Goal: Information Seeking & Learning: Learn about a topic

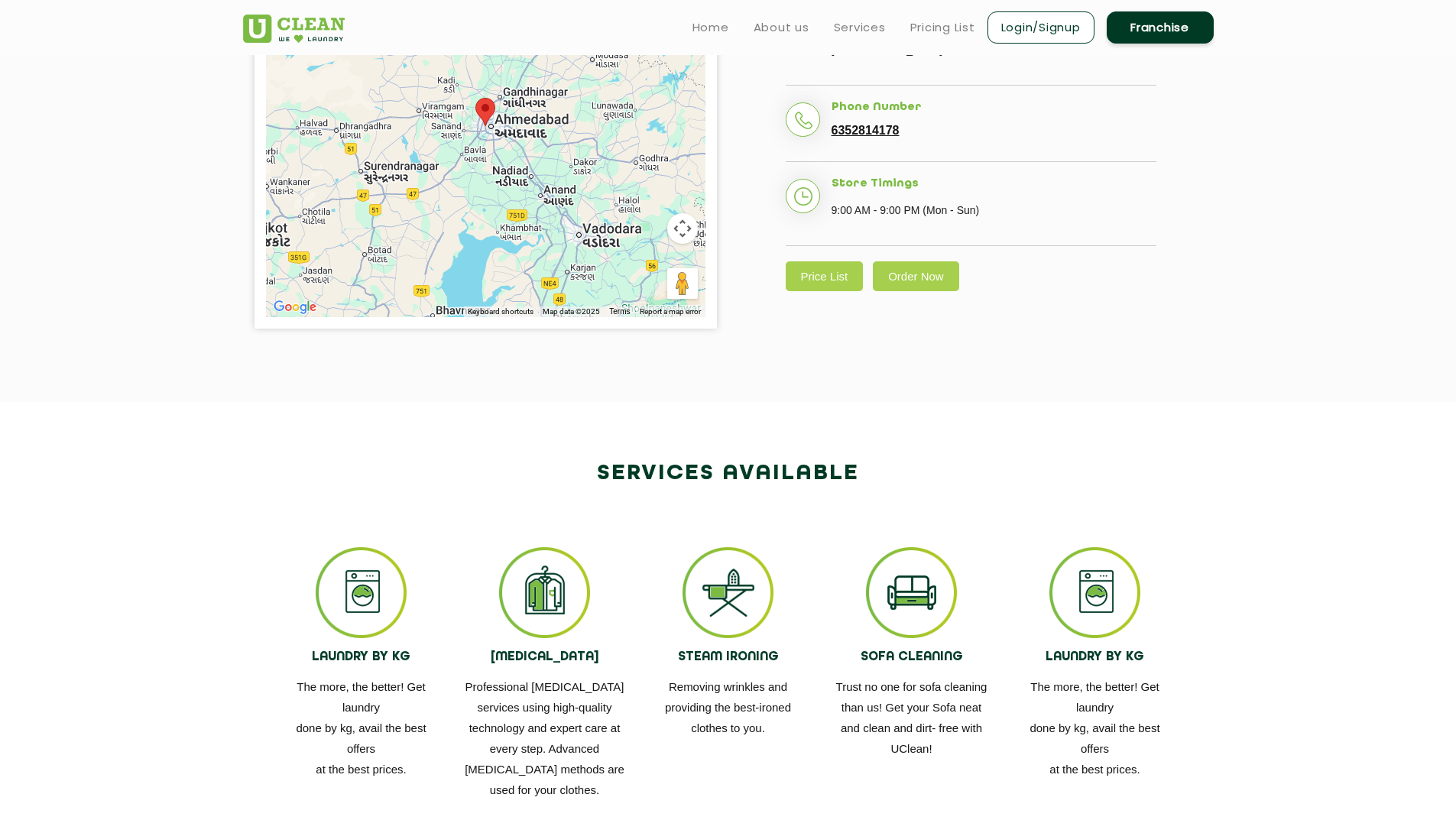
scroll to position [362, 0]
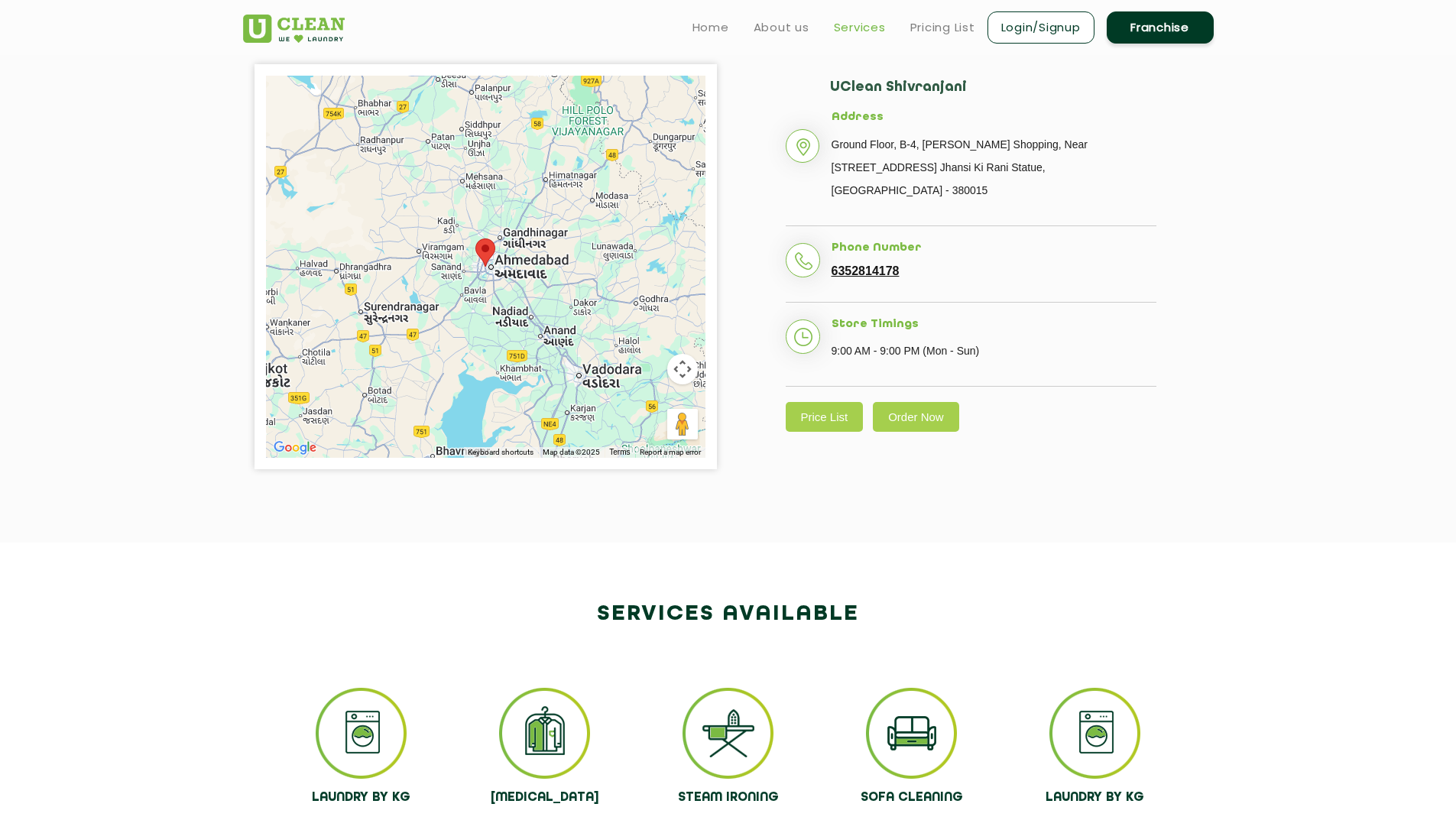
click at [856, 20] on link "Services" at bounding box center [860, 28] width 52 height 18
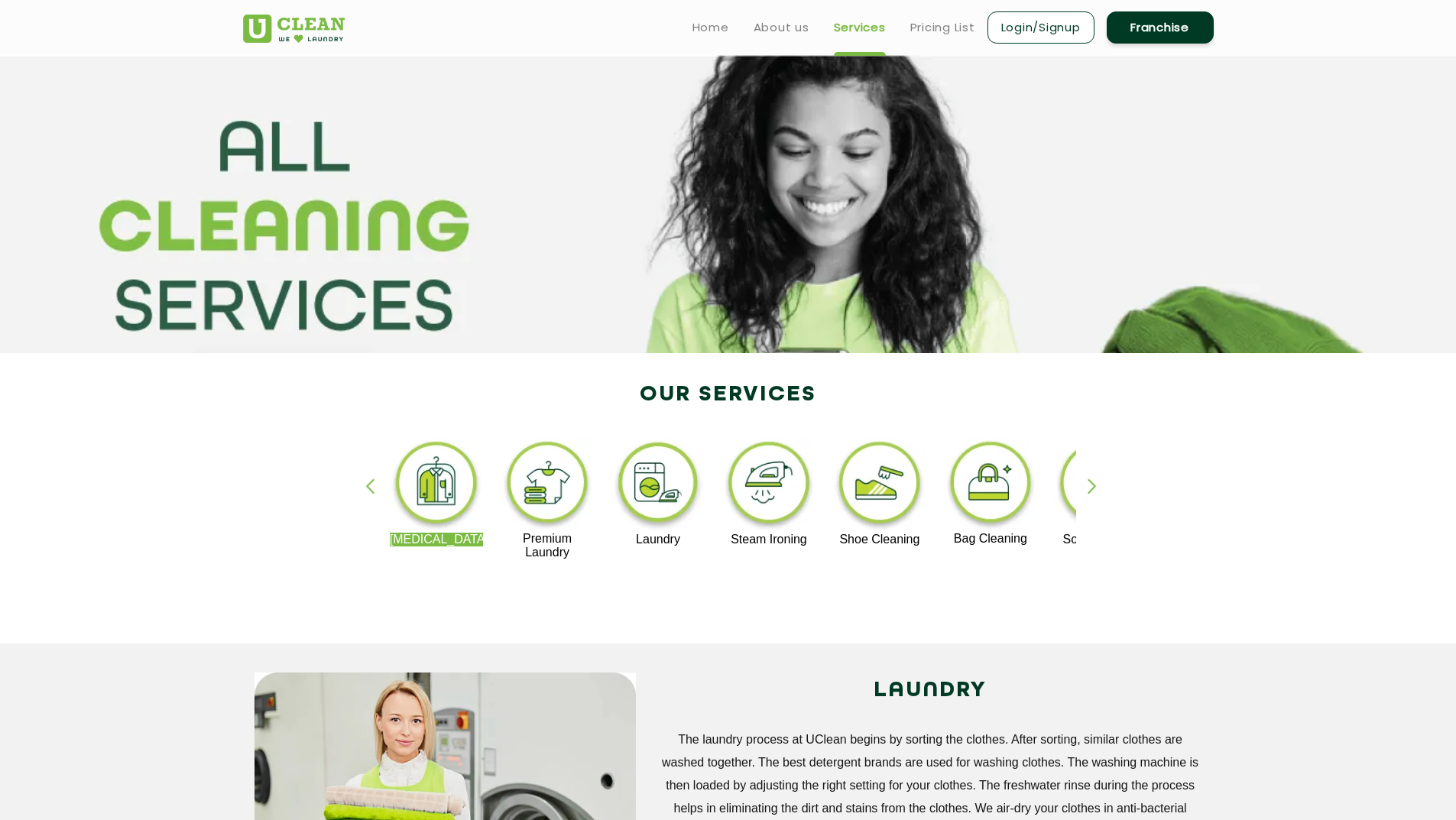
click at [728, 39] on ul "Home About us Services Pricing List Login/Signup Franchise" at bounding box center [947, 27] width 533 height 36
click at [690, 38] on ul "Home About us Services Pricing List Login/Signup Franchise" at bounding box center [947, 27] width 533 height 36
click at [697, 22] on link "Home" at bounding box center [711, 28] width 37 height 18
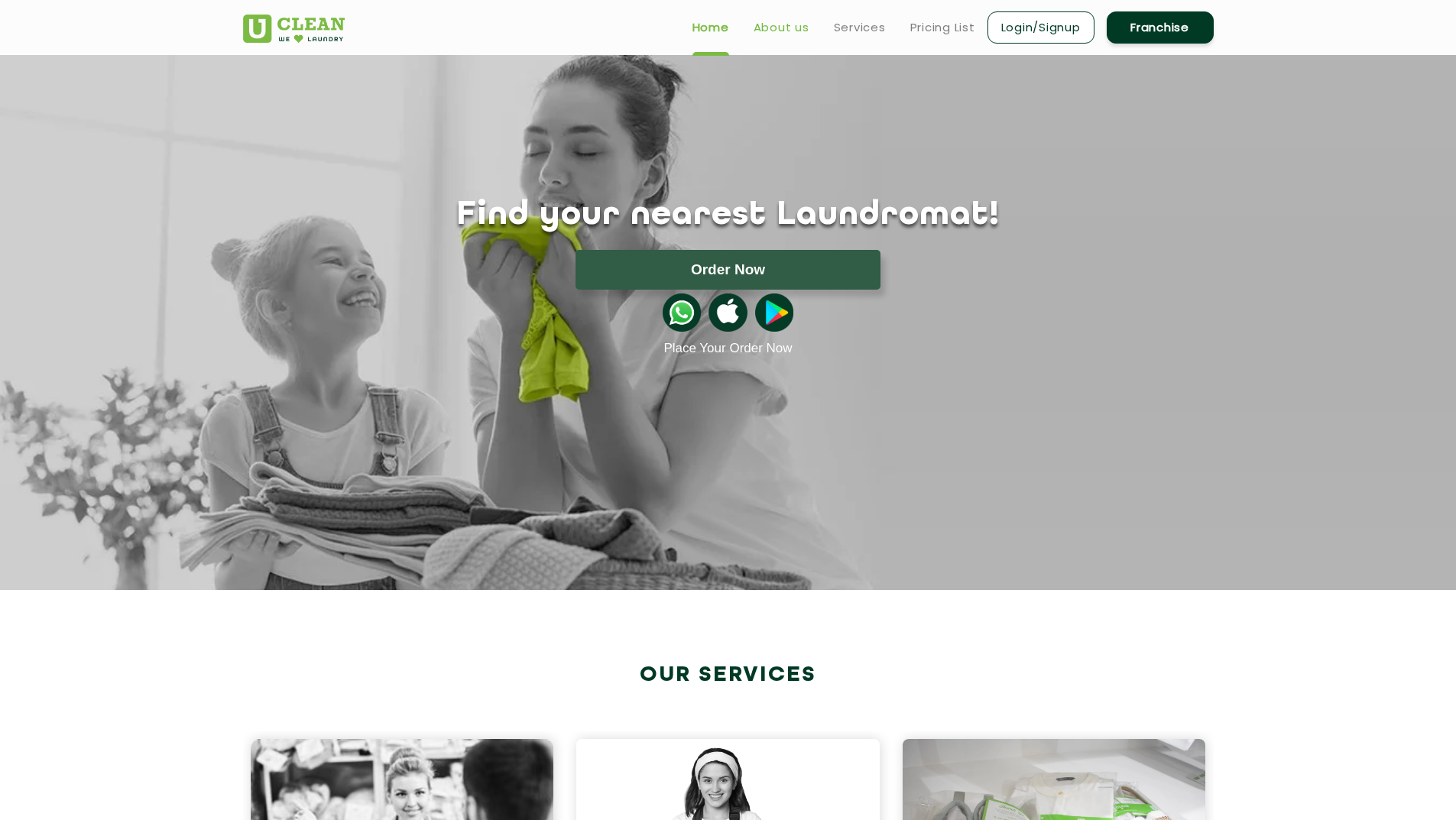
click at [782, 26] on link "About us" at bounding box center [782, 28] width 55 height 18
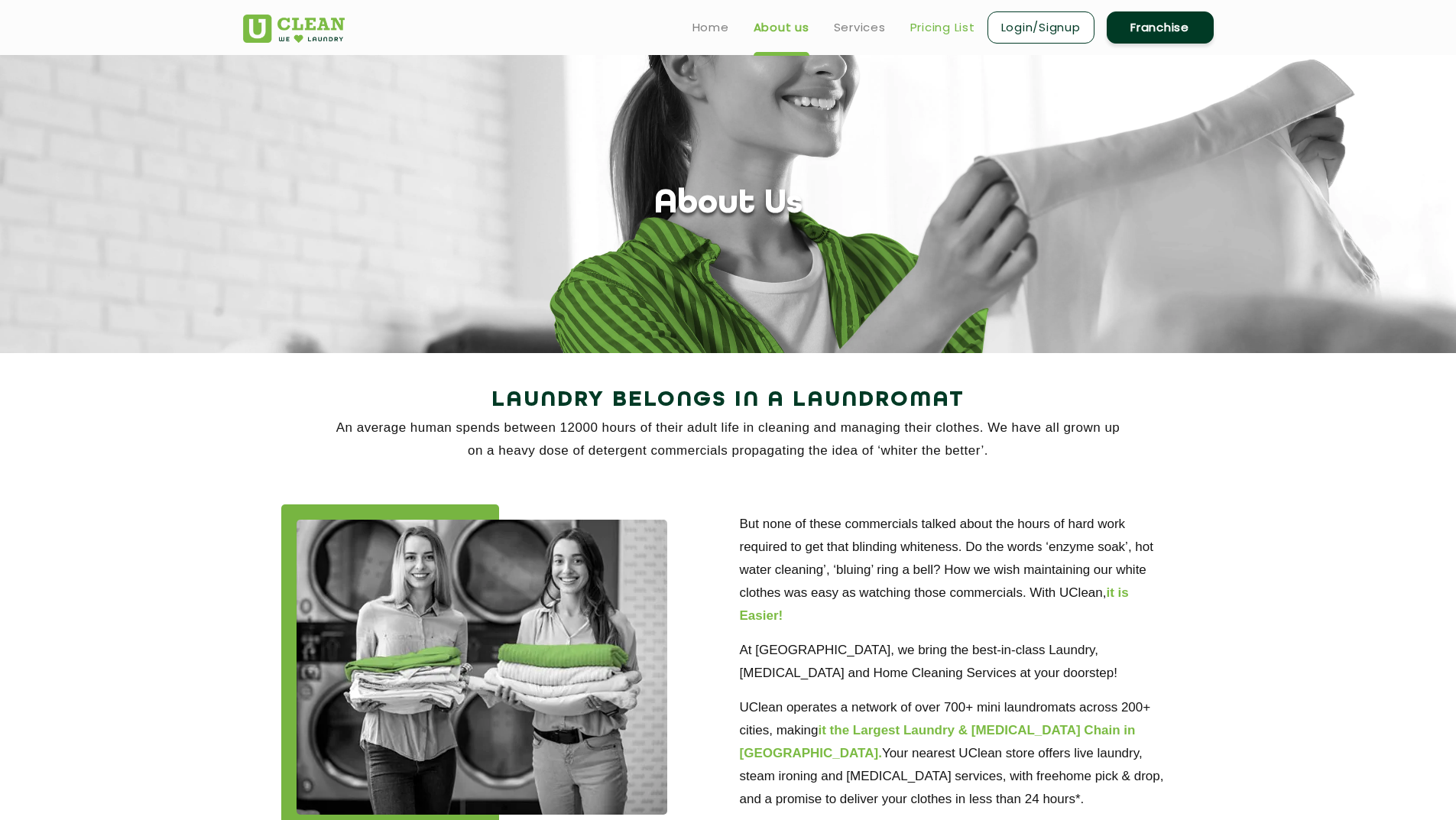
click at [925, 26] on link "Pricing List" at bounding box center [943, 28] width 65 height 18
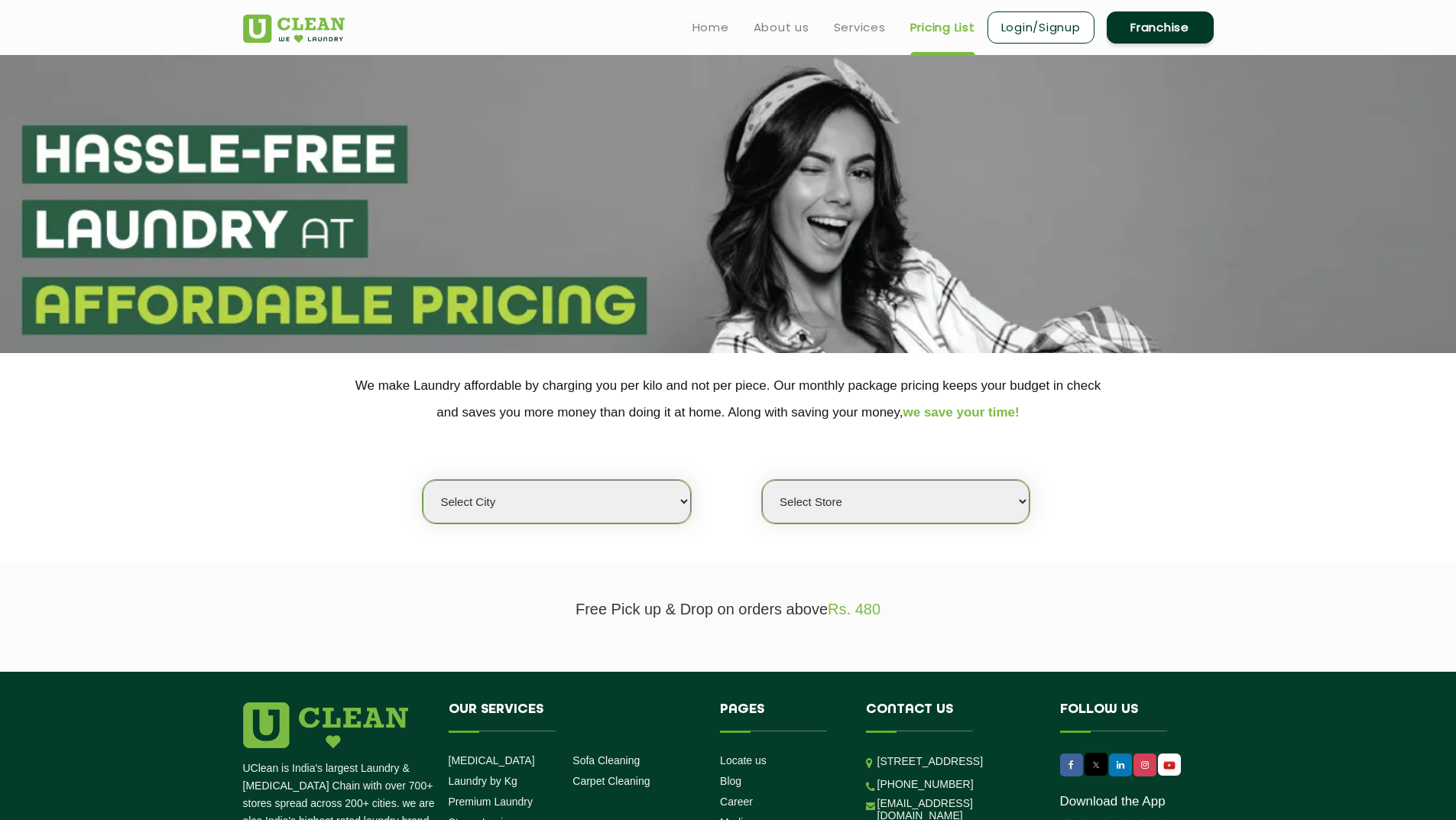
click at [611, 498] on select "Select city Aalo Agartala Agra Ahmedabad Akola Aligarh Alwar - UClean Select Am…" at bounding box center [556, 501] width 268 height 43
select select "12"
click at [423, 480] on select "Select city Aalo Agartala Agra Ahmedabad Akola Aligarh Alwar - UClean Select Am…" at bounding box center [556, 501] width 268 height 43
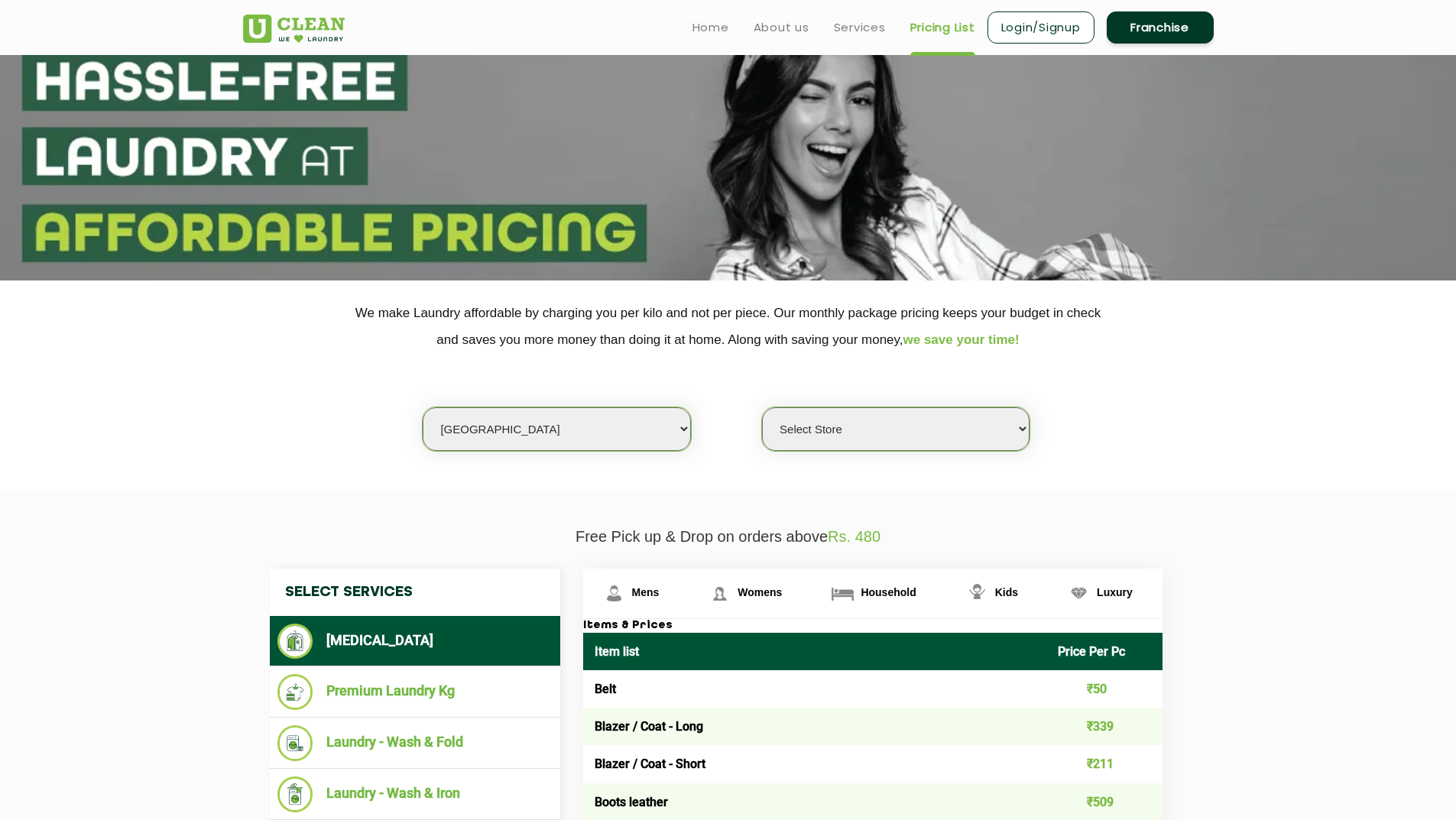
scroll to position [153, 0]
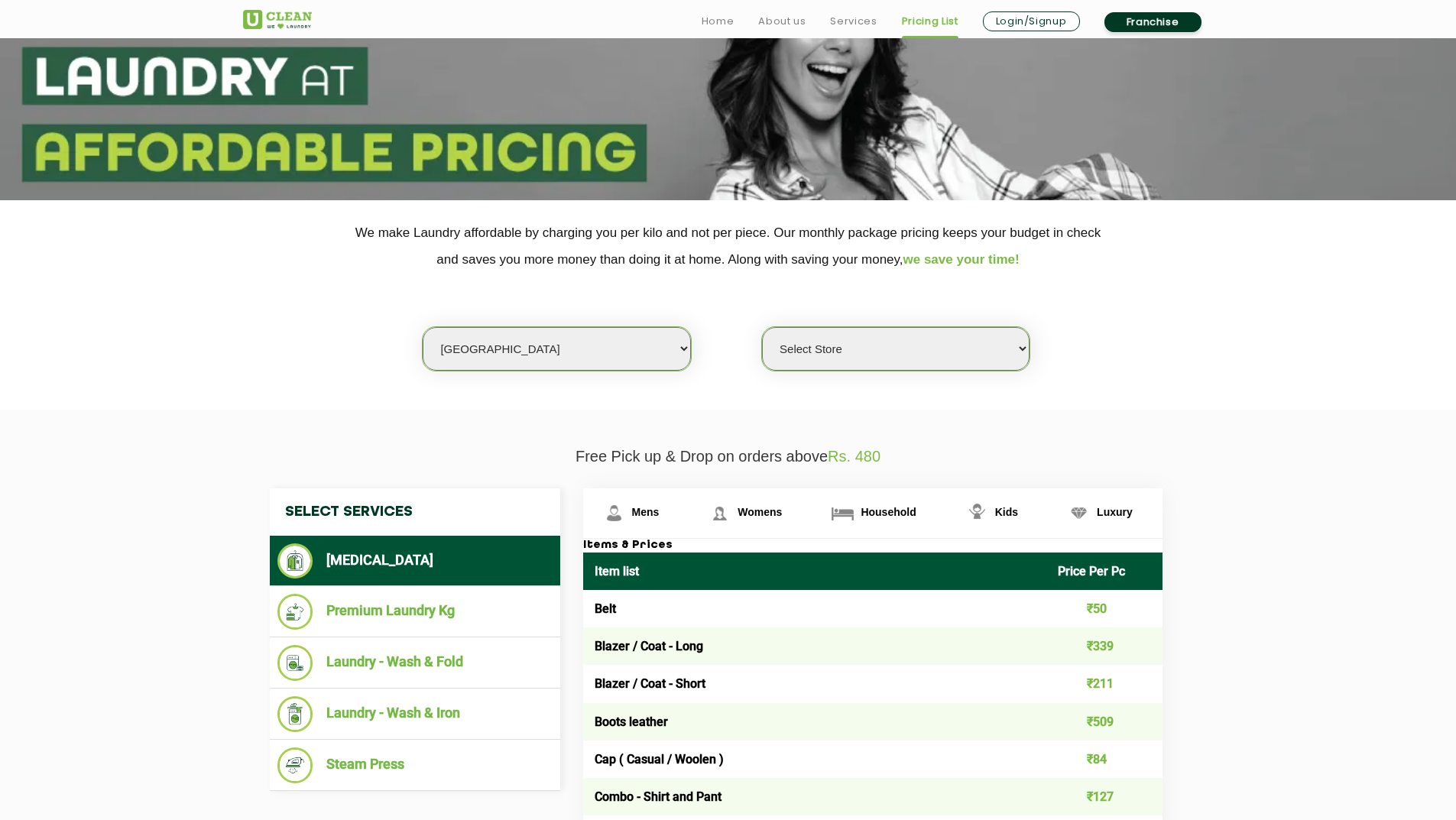
click at [869, 346] on select "Select Store UClean Shivranjani" at bounding box center [896, 349] width 268 height 43
select select "25"
click at [762, 327] on select "Select Store UClean Shivranjani" at bounding box center [896, 349] width 268 height 43
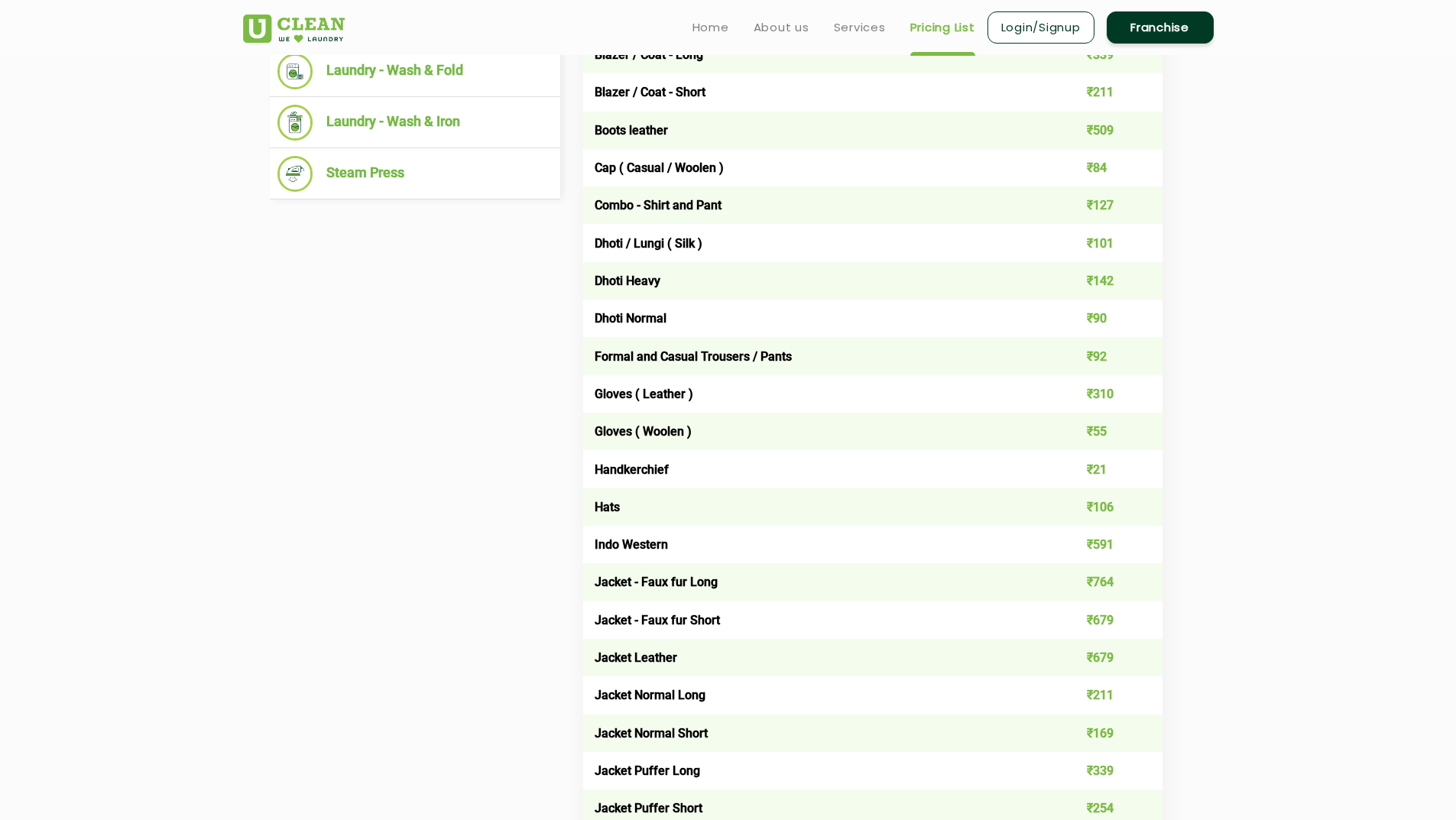
scroll to position [612, 0]
